Goal: Task Accomplishment & Management: Manage account settings

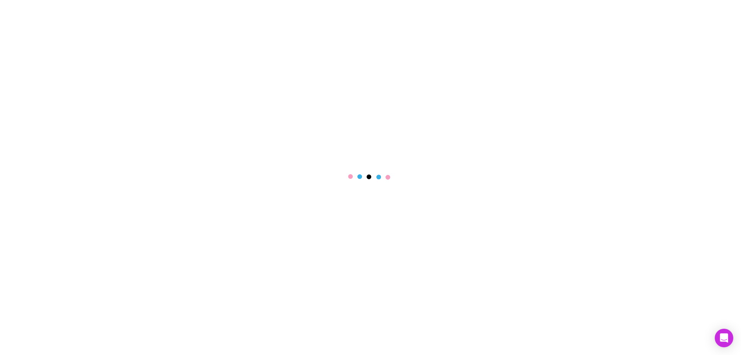
select select "****"
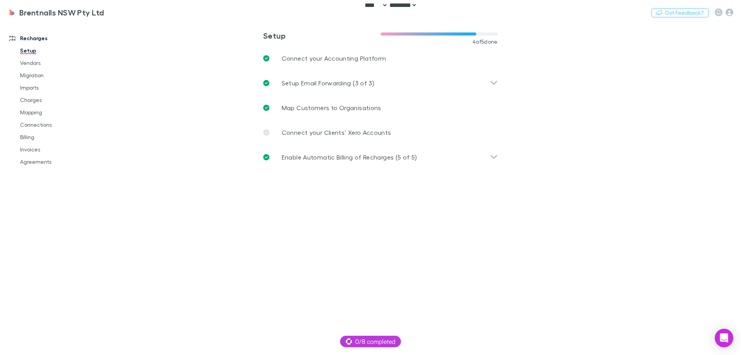
click at [560, 142] on main "**********" at bounding box center [420, 188] width 641 height 333
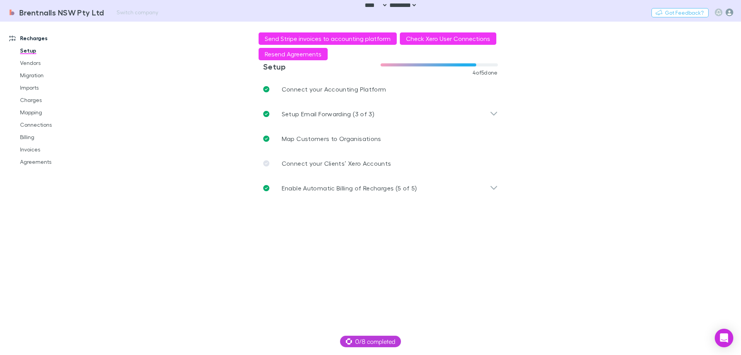
click at [727, 12] on icon "button" at bounding box center [730, 12] width 8 height 8
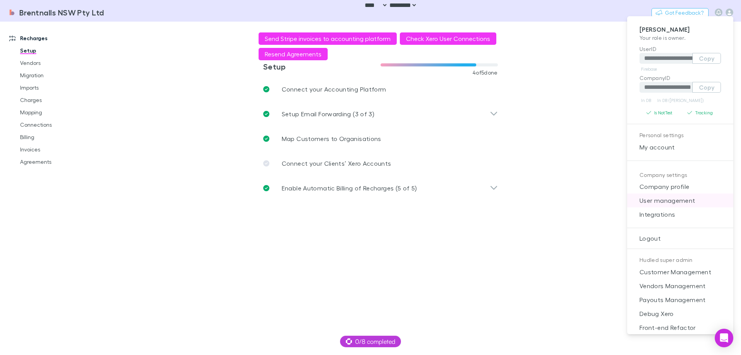
click at [696, 201] on span "User management" at bounding box center [681, 200] width 94 height 9
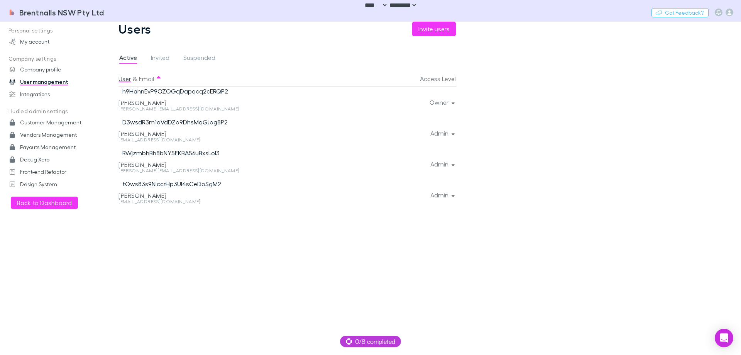
drag, startPoint x: 49, startPoint y: 93, endPoint x: 81, endPoint y: 101, distance: 33.0
click at [49, 93] on link "Integrations" at bounding box center [53, 94] width 103 height 12
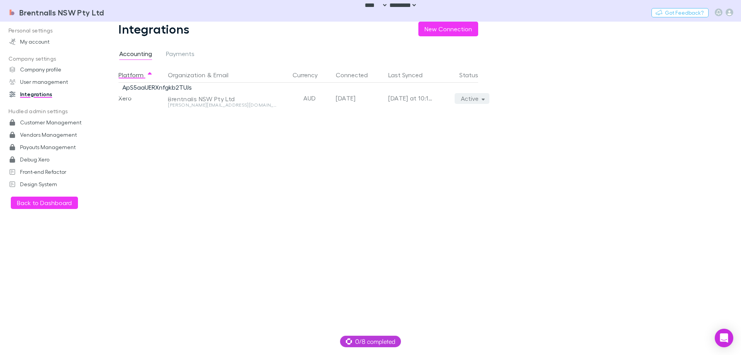
click at [475, 99] on button "Active" at bounding box center [472, 98] width 35 height 11
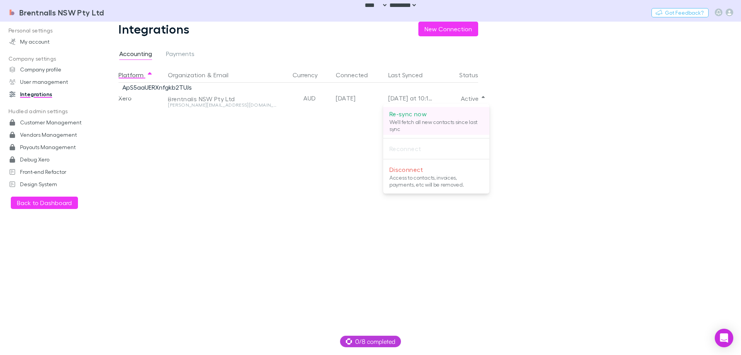
click at [458, 117] on p "Re-sync now" at bounding box center [437, 113] width 94 height 9
click at [607, 119] on div at bounding box center [370, 177] width 741 height 355
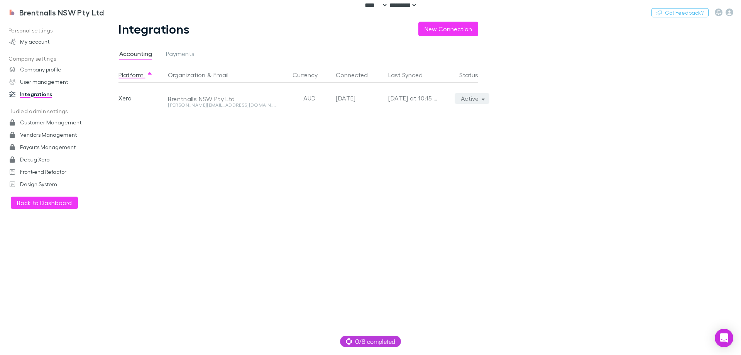
click at [486, 97] on button "Active" at bounding box center [472, 98] width 35 height 11
click at [433, 122] on ul "Re-sync now We'll fetch all new contacts since last sync Reconnect Disconnect A…" at bounding box center [436, 148] width 106 height 83
click at [166, 189] on div at bounding box center [370, 177] width 741 height 355
click at [265, 131] on div "Platform Organization & Email Currency Connected Last Synced Status Xero Brentn…" at bounding box center [305, 211] width 372 height 288
click at [45, 143] on link "Payouts Management" at bounding box center [53, 147] width 103 height 12
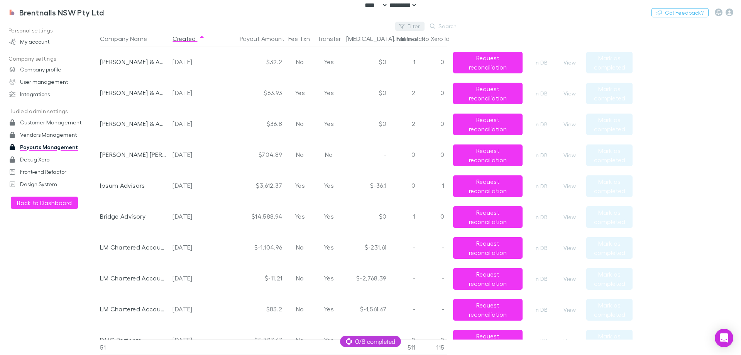
click at [417, 27] on button "Filter" at bounding box center [409, 26] width 29 height 9
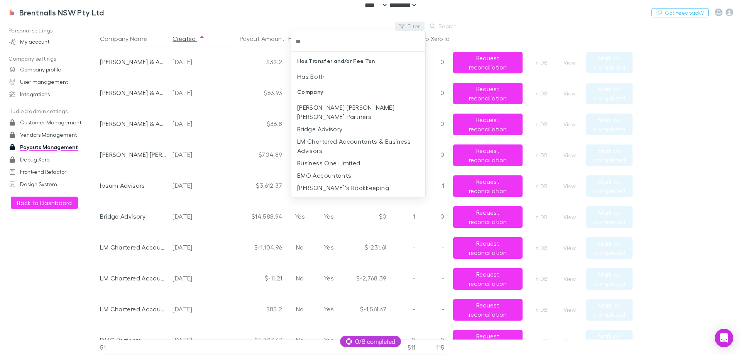
type input "***"
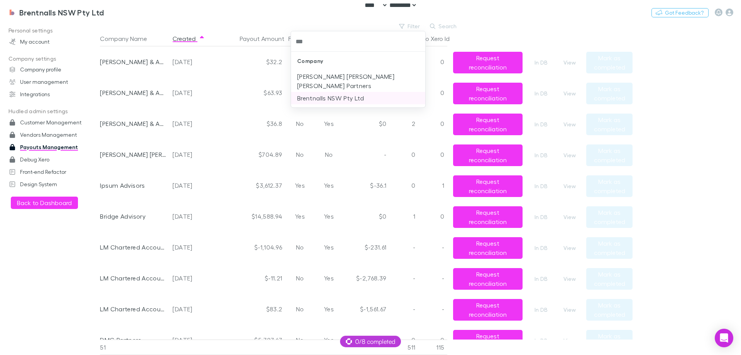
click at [358, 92] on li "Brentnalls NSW Pty Ltd" at bounding box center [358, 98] width 134 height 12
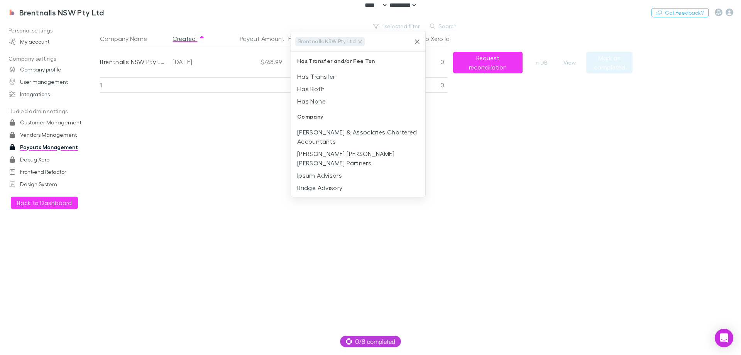
click at [209, 21] on div at bounding box center [370, 177] width 741 height 355
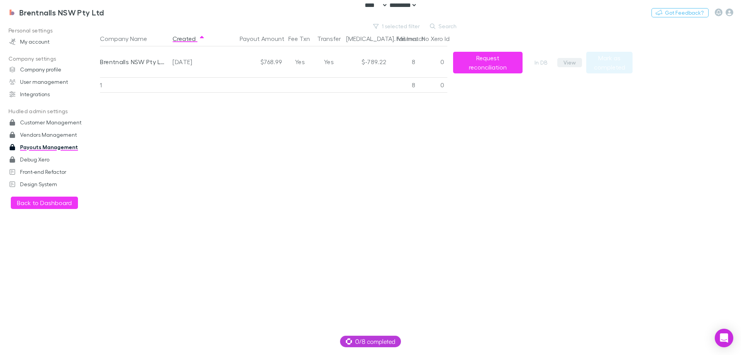
click at [572, 60] on button "View" at bounding box center [570, 62] width 25 height 9
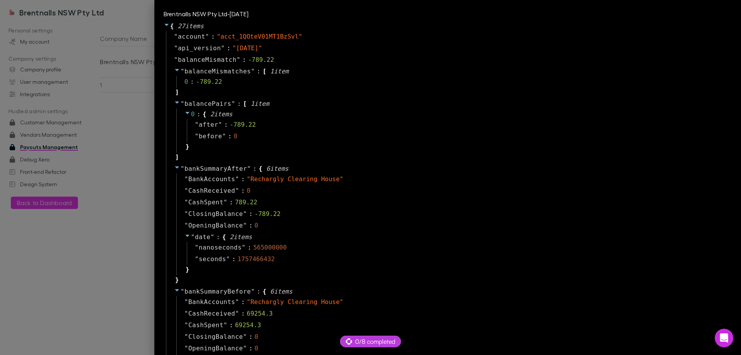
click at [154, 219] on div at bounding box center [370, 177] width 741 height 355
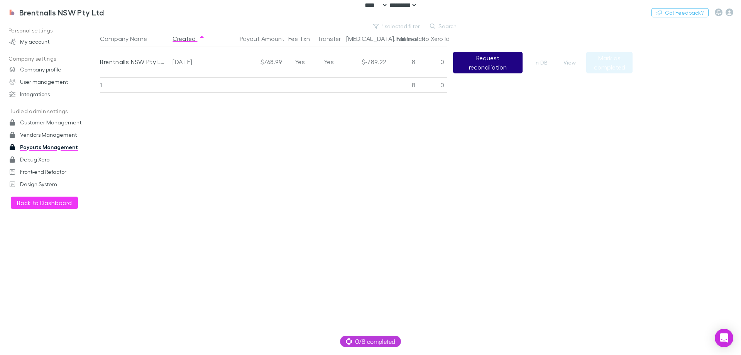
click at [480, 59] on button "Request reconciliation" at bounding box center [488, 63] width 70 height 22
click at [487, 163] on div "Company Name Created Payout Amount Fee Txn Transfer [MEDICAL_DATA]. Mismatch Fa…" at bounding box center [366, 193] width 533 height 324
click at [514, 147] on div "Company Name Created Payout Amount Fee Txn Transfer [MEDICAL_DATA]. Mismatch Fa…" at bounding box center [366, 193] width 533 height 324
click at [564, 61] on button "View" at bounding box center [570, 62] width 25 height 9
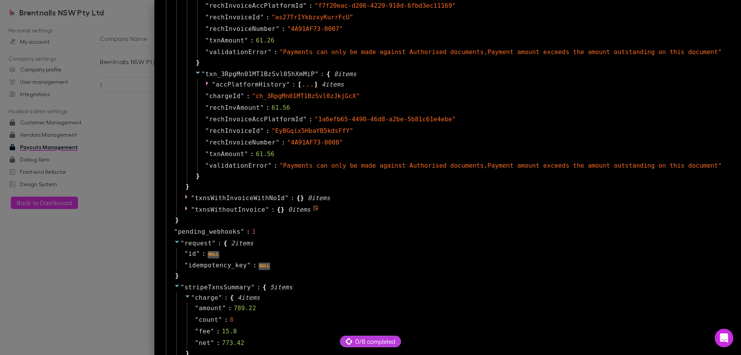
scroll to position [1352, 0]
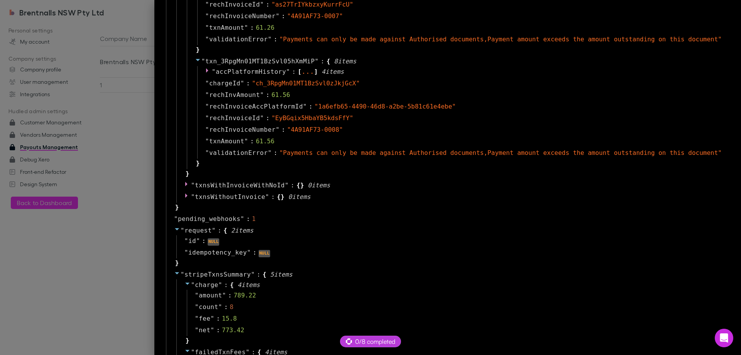
drag, startPoint x: 122, startPoint y: 267, endPoint x: 132, endPoint y: 295, distance: 29.4
click at [122, 267] on div at bounding box center [370, 177] width 741 height 355
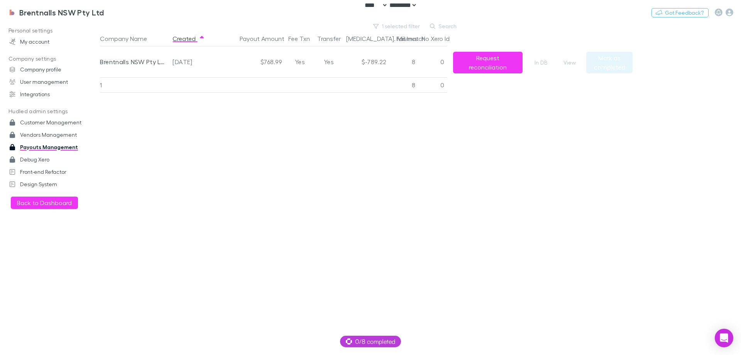
click at [40, 257] on div "Personal settings My account Company settings Company profile User management I…" at bounding box center [53, 186] width 106 height 324
click at [257, 129] on div "Company Name Created Payout Amount Fee Txn Transfer [MEDICAL_DATA]. Mismatch Fa…" at bounding box center [366, 193] width 533 height 324
click at [72, 12] on h3 "Brentnalls NSW Pty Ltd" at bounding box center [61, 12] width 85 height 9
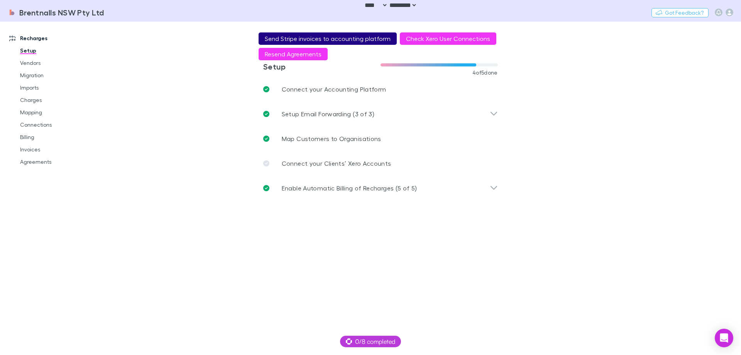
click at [322, 38] on button "Send Stripe invoices to accounting platform" at bounding box center [328, 38] width 138 height 12
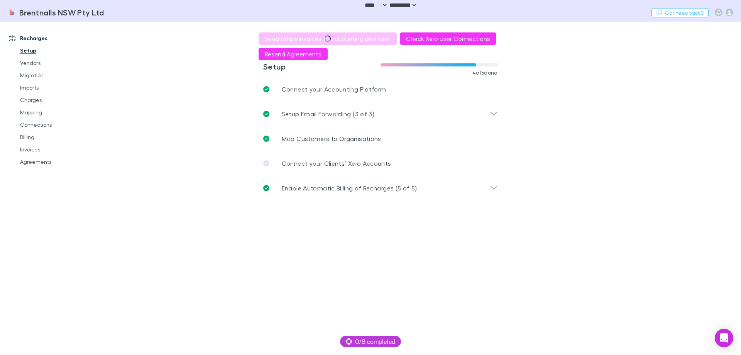
click at [193, 103] on main "**********" at bounding box center [420, 188] width 641 height 333
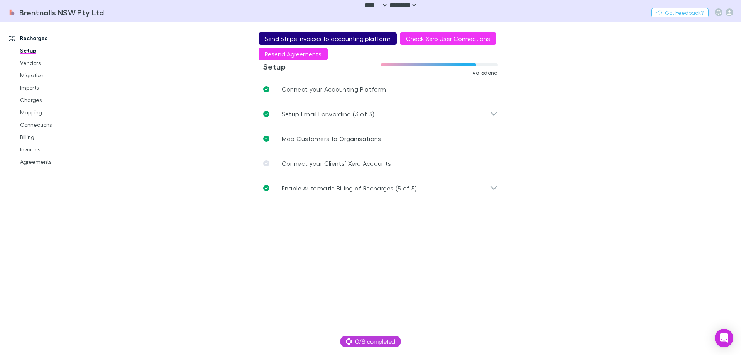
click at [341, 34] on button "Send Stripe invoices to accounting platform" at bounding box center [328, 38] width 138 height 12
